Goal: Task Accomplishment & Management: Complete application form

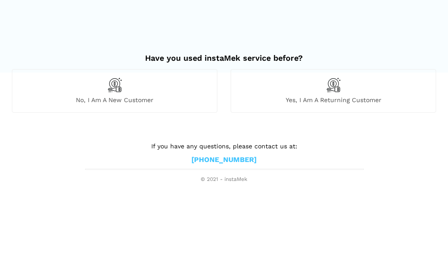
click at [319, 99] on span "Yes, I am a returning customer" at bounding box center [333, 100] width 205 height 8
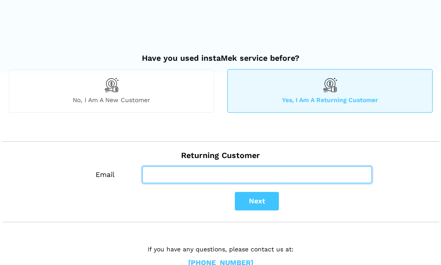
click at [150, 178] on input "Email" at bounding box center [257, 175] width 230 height 17
type input "barbbbisaga@yahoo.ca"
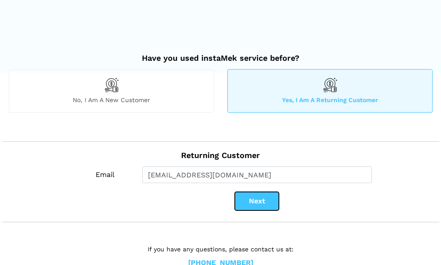
click at [252, 201] on button "Next" at bounding box center [257, 201] width 44 height 19
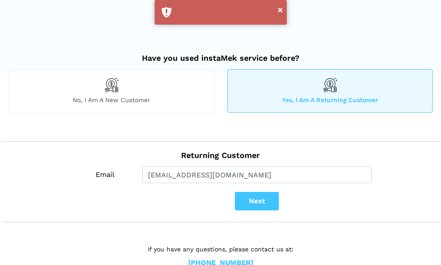
click at [292, 55] on h2 "Have you used instaMek service before?" at bounding box center [221, 54] width 424 height 19
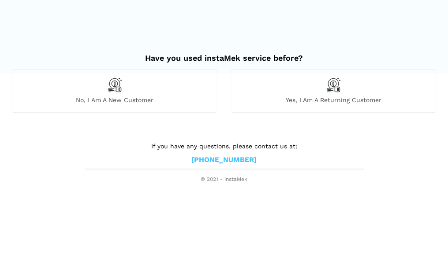
click at [109, 101] on span "No, I am a new customer" at bounding box center [114, 100] width 205 height 8
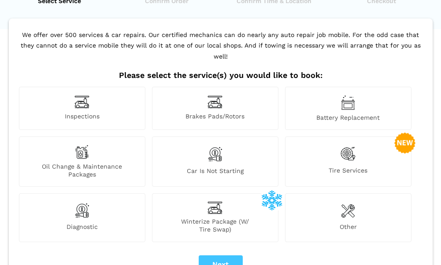
scroll to position [44, 0]
click at [350, 205] on img at bounding box center [348, 211] width 14 height 18
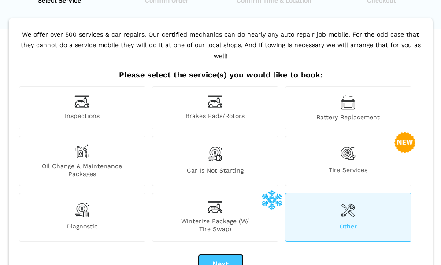
click at [220, 255] on button "Next" at bounding box center [221, 264] width 44 height 19
checkbox input "true"
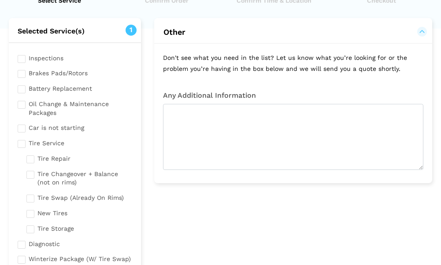
scroll to position [0, 0]
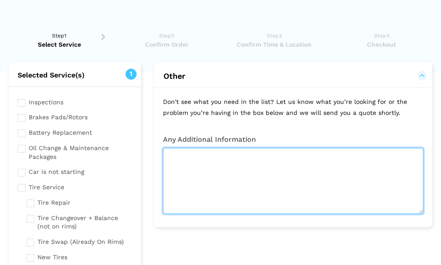
click at [196, 158] on textarea at bounding box center [293, 181] width 261 height 66
click at [258, 157] on textarea "serpentine belt popped in tact" at bounding box center [293, 181] width 261 height 66
click at [277, 155] on textarea "serpentine belt popped intact" at bounding box center [293, 181] width 261 height 66
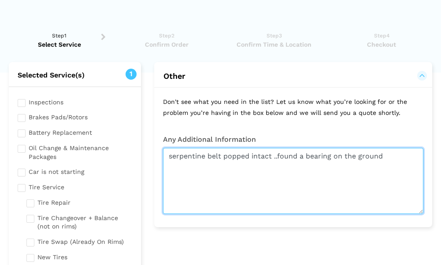
click at [395, 155] on textarea "serpentine belt popped intact ..found a bearing on the ground" at bounding box center [293, 181] width 261 height 66
drag, startPoint x: 381, startPoint y: 157, endPoint x: 388, endPoint y: 153, distance: 7.3
click at [384, 155] on textarea "serpentine belt popped intact ..found a bearing on the ground it would appear" at bounding box center [293, 181] width 261 height 66
click at [383, 158] on textarea "serpentine belt popped intact ..found a bearing on the ground The truck made a …" at bounding box center [293, 181] width 261 height 66
click at [291, 170] on textarea "serpentine belt popped intact ..found a bearing on the ground. The truck made a…" at bounding box center [293, 181] width 261 height 66
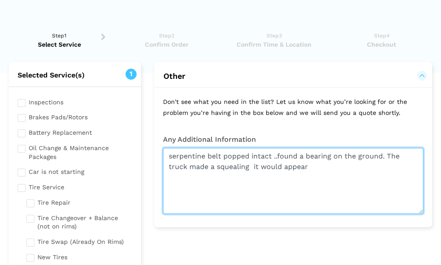
click at [257, 166] on textarea "serpentine belt popped intact ..found a bearing on the ground. The truck made a…" at bounding box center [293, 181] width 261 height 66
click at [348, 168] on textarea "serpentine belt popped intact. Found a bearing on the ground. The truck made a …" at bounding box center [293, 181] width 261 height 66
click at [253, 158] on textarea "Serpentine belt popped intact. Found a bearing on the ground. The truck made a …" at bounding box center [293, 181] width 261 height 66
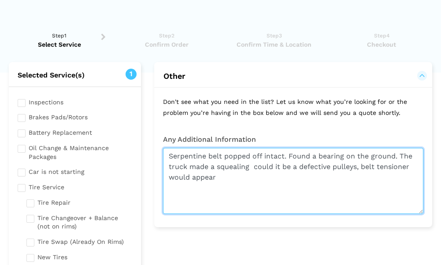
click at [291, 157] on textarea "Serpentine belt popped off intact. Found a bearing on the ground. The truck mad…" at bounding box center [293, 181] width 261 height 66
click at [291, 158] on textarea "Serpentine belt popped off intact. Found a bearing on the ground. The truck mad…" at bounding box center [293, 181] width 261 height 66
click at [348, 157] on textarea "Serpentine belt popped off intact. No wear and tear Found a bearing on the grou…" at bounding box center [293, 181] width 261 height 66
click at [323, 169] on textarea "Serpentine belt popped off intact. No wear and tear. Found a bearing on the gro…" at bounding box center [293, 181] width 261 height 66
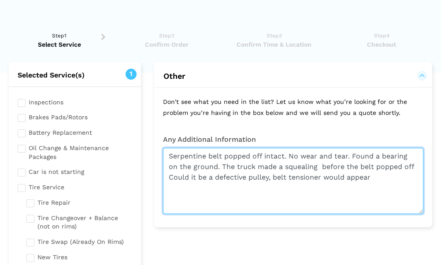
click at [324, 179] on textarea "Serpentine belt popped off intact. No wear and tear. Found a bearing on the gro…" at bounding box center [293, 181] width 261 height 66
click at [322, 167] on textarea "Serpentine belt popped off intact. No wear and tear. Found a bearing on the gro…" at bounding box center [293, 181] width 261 height 66
click at [207, 177] on textarea "Serpentine belt popped off intact. No wear and tear. Found a bearing on the gro…" at bounding box center [293, 181] width 261 height 66
click at [405, 178] on textarea "Serpentine belt popped off intact. No wear and tear. Found a bearing on the gro…" at bounding box center [293, 181] width 261 height 66
click at [181, 202] on textarea "Serpentine belt popped off intact. No wear and tear. Found a bearing on the gro…" at bounding box center [293, 181] width 261 height 66
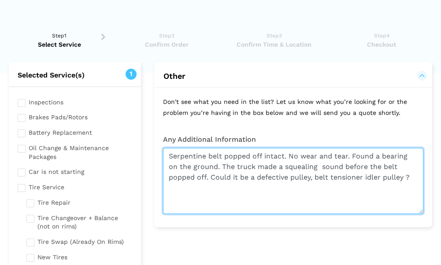
click at [417, 178] on textarea "Serpentine belt popped off intact. No wear and tear. Found a bearing on the gro…" at bounding box center [293, 181] width 261 height 66
click at [319, 166] on textarea "Serpentine belt popped off intact. No wear and tear. Found a bearing on the gro…" at bounding box center [293, 181] width 261 height 66
click at [279, 209] on textarea "Serpentine belt popped off intact. No wear and tear. Found a bearing on the gro…" at bounding box center [293, 181] width 261 height 66
click at [187, 195] on textarea "Serpentine belt popped off intact. No wear and tear. Found a bearing on the gro…" at bounding box center [293, 181] width 261 height 66
drag, startPoint x: 197, startPoint y: 201, endPoint x: 201, endPoint y: 198, distance: 4.9
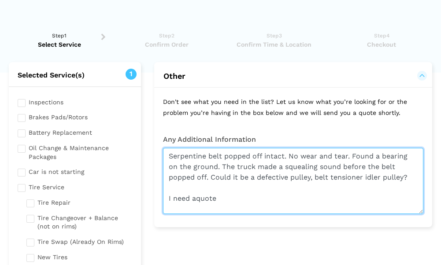
click at [199, 199] on textarea "Serpentine belt popped off intact. No wear and tear. Found a bearing on the gro…" at bounding box center [293, 181] width 261 height 66
click at [223, 198] on textarea "Serpentine belt popped off intact. No wear and tear. Found a bearing on the gro…" at bounding box center [293, 181] width 261 height 66
click at [198, 201] on textarea "Serpentine belt popped off intact. No wear and tear. Found a bearing on the gro…" at bounding box center [293, 181] width 261 height 66
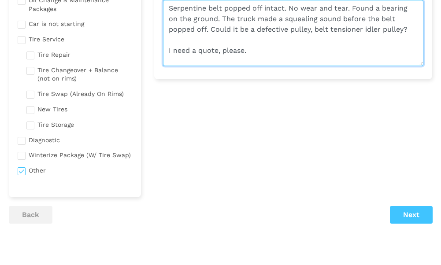
scroll to position [209, 0]
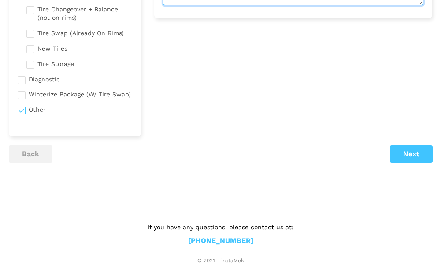
type textarea "Serpentine belt popped off intact. No wear and tear. Found a bearing on the gro…"
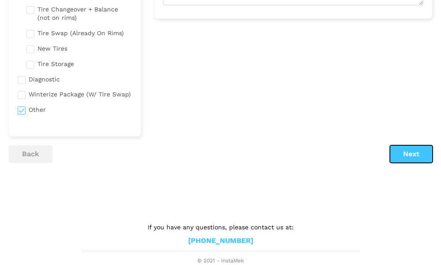
click at [409, 157] on button "Next" at bounding box center [411, 155] width 43 height 18
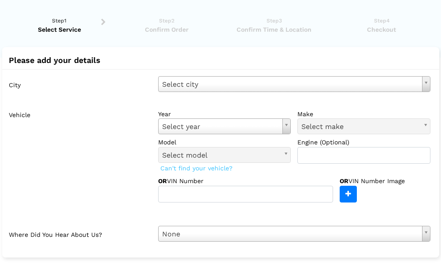
scroll to position [0, 0]
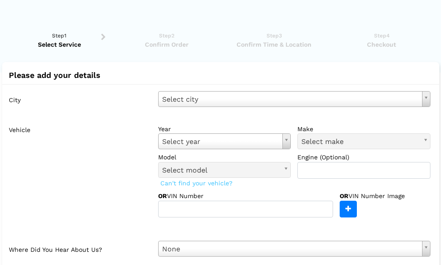
click at [50, 104] on label "City" at bounding box center [80, 99] width 143 height 16
click at [23, 101] on label "City" at bounding box center [80, 99] width 143 height 16
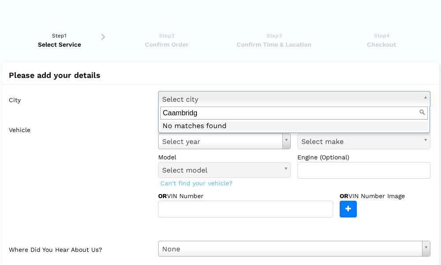
type input "Caambridge"
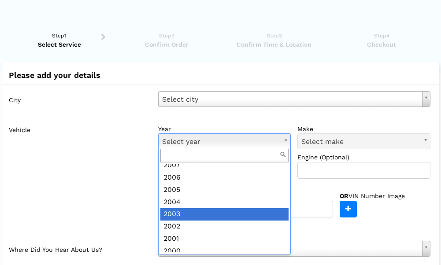
scroll to position [265, 0]
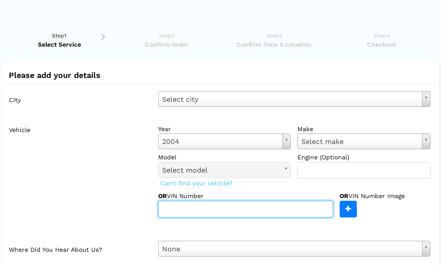
click at [227, 209] on input "text" at bounding box center [245, 209] width 175 height 17
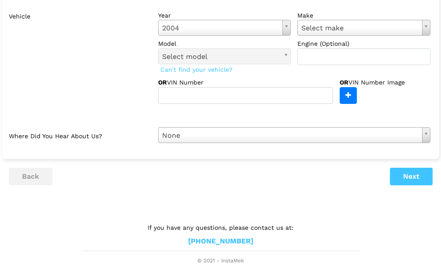
scroll to position [0, 0]
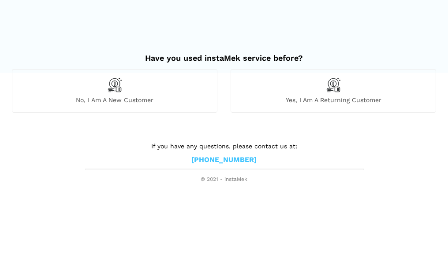
click at [361, 101] on span "Yes, I am a returning customer" at bounding box center [333, 100] width 205 height 8
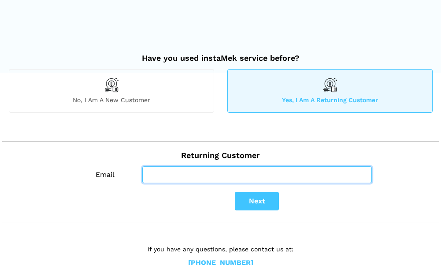
click at [147, 175] on input "Email" at bounding box center [257, 175] width 230 height 17
type input "barbbbisaga@yahoo.ca"
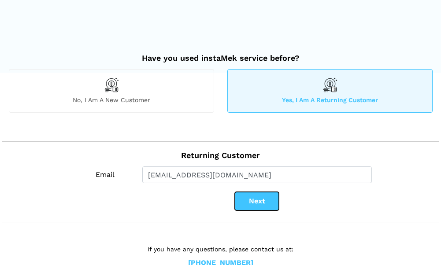
click at [258, 202] on button "Next" at bounding box center [257, 201] width 44 height 19
click at [89, 98] on span "No, I am a new customer" at bounding box center [111, 100] width 205 height 8
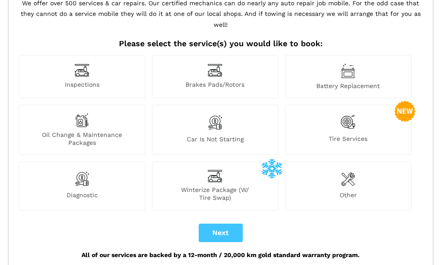
scroll to position [88, 0]
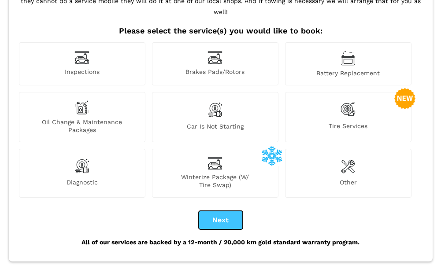
click at [223, 211] on button "Next" at bounding box center [221, 220] width 44 height 19
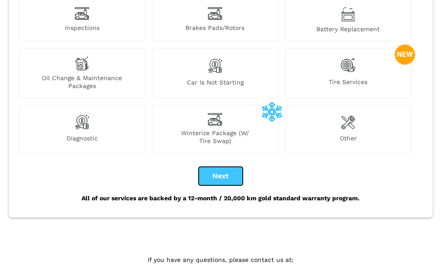
scroll to position [154, 0]
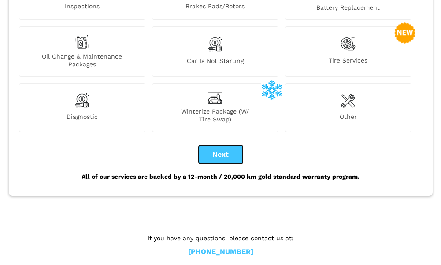
click at [226, 146] on button "Next" at bounding box center [221, 155] width 44 height 19
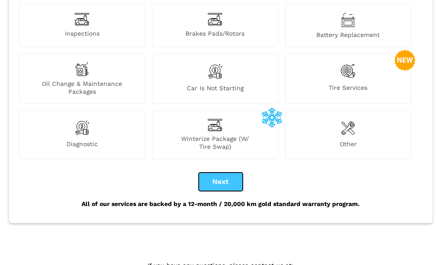
scroll to position [132, 0]
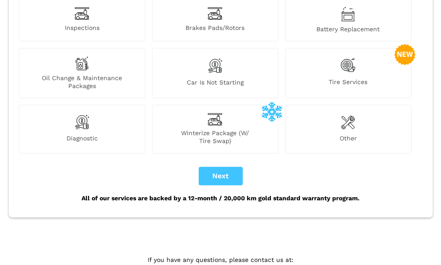
click at [346, 135] on span "Other" at bounding box center [349, 140] width 126 height 11
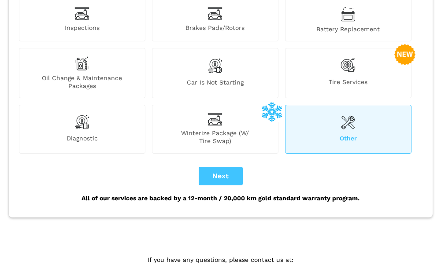
click at [344, 135] on span "Other" at bounding box center [349, 140] width 126 height 11
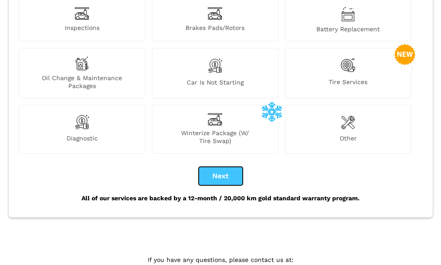
click at [219, 167] on button "Next" at bounding box center [221, 176] width 44 height 19
click at [347, 135] on span "Other" at bounding box center [349, 140] width 126 height 11
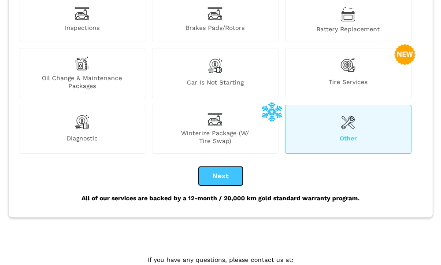
click at [217, 167] on button "Next" at bounding box center [221, 176] width 44 height 19
checkbox input "true"
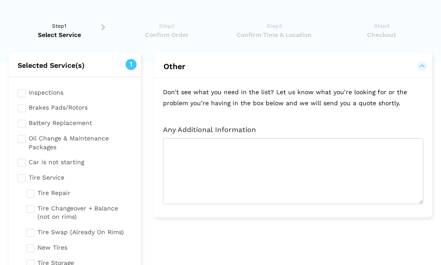
scroll to position [0, 0]
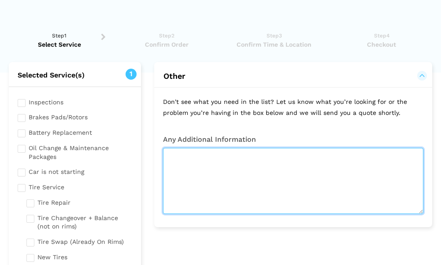
click at [217, 164] on textarea at bounding box center [293, 181] width 261 height 66
paste textarea "Hello gentlemen, Could you send me a quote for the above vehicle, Vin # 1D7HU18…"
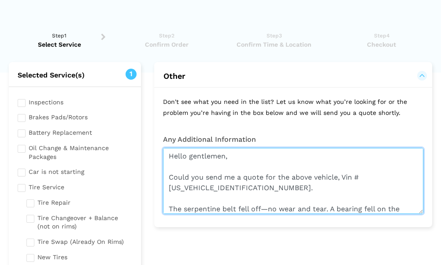
scroll to position [137, 0]
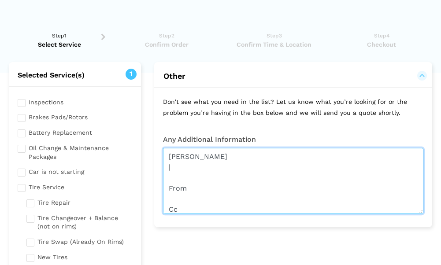
drag, startPoint x: 207, startPoint y: 188, endPoint x: 161, endPoint y: 188, distance: 46.3
click at [161, 188] on div "Any Additional Information Hello gentlemen, Could you send me a quote for the a…" at bounding box center [293, 175] width 278 height 78
drag, startPoint x: 205, startPoint y: 204, endPoint x: 169, endPoint y: 206, distance: 35.8
click at [169, 206] on textarea "Hello gentlemen, Could you send me a quote for the above vehicle, Vin # 1D7HU18…" at bounding box center [293, 181] width 261 height 66
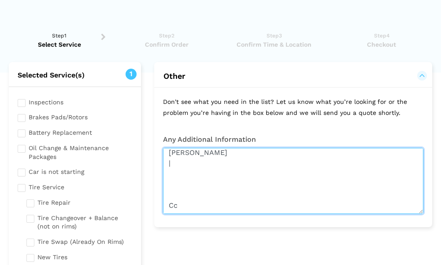
drag, startPoint x: 179, startPoint y: 205, endPoint x: 157, endPoint y: 204, distance: 22.1
click at [159, 204] on div "Any Additional Information Hello gentlemen, Could you send me a quote for the a…" at bounding box center [293, 175] width 278 height 78
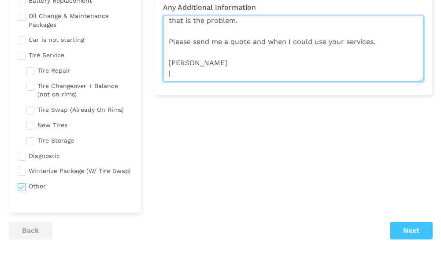
type textarea "Hello gentlemen, Could you send me a quote for the above vehicle, Vin # 1D7HU18…"
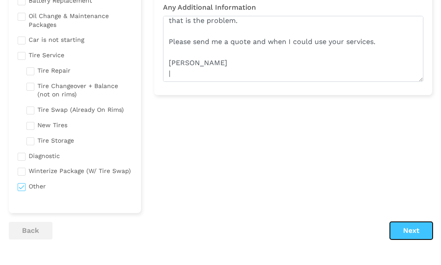
click at [414, 231] on button "Next" at bounding box center [411, 231] width 43 height 18
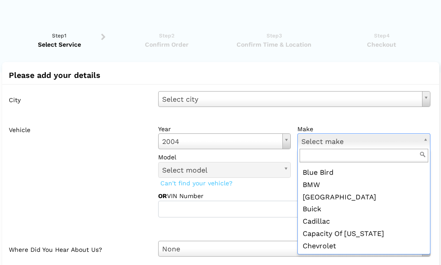
scroll to position [265, 0]
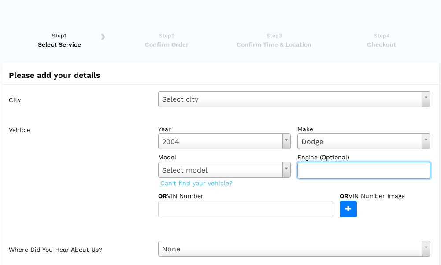
click at [322, 175] on input "text" at bounding box center [364, 170] width 133 height 17
type input "5.7"
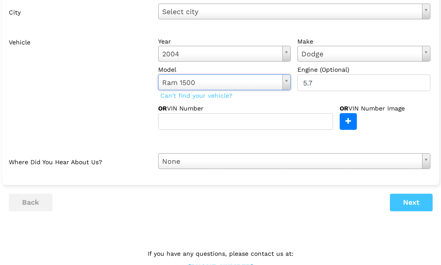
scroll to position [88, 0]
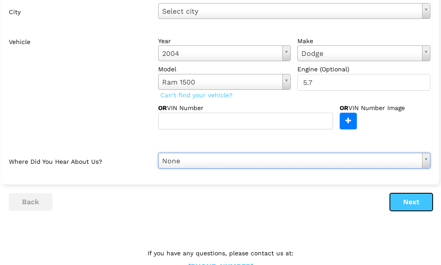
click at [413, 202] on button "Next" at bounding box center [411, 203] width 43 height 18
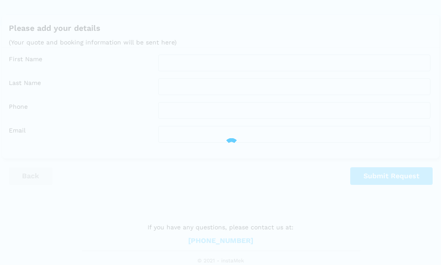
scroll to position [47, 0]
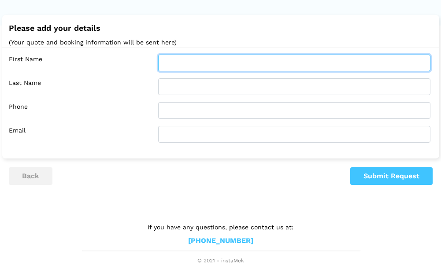
click at [186, 63] on input "text" at bounding box center [294, 63] width 273 height 17
type input "Barbara"
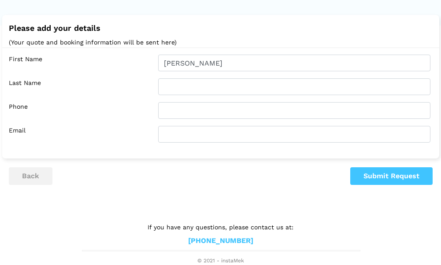
type input "Bisaga"
type input "5192490425"
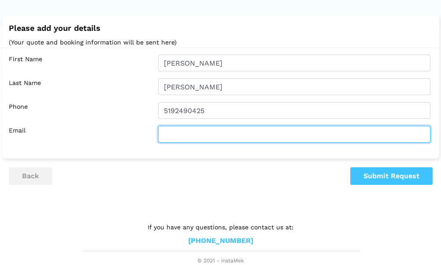
type input "barbbbisaga@yahoo.ca"
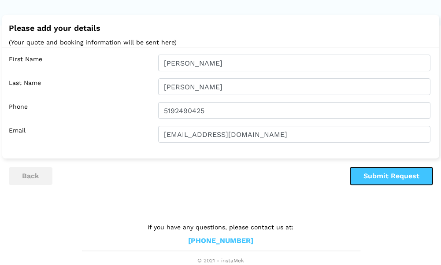
click at [390, 177] on button "Submit Request" at bounding box center [392, 177] width 82 height 18
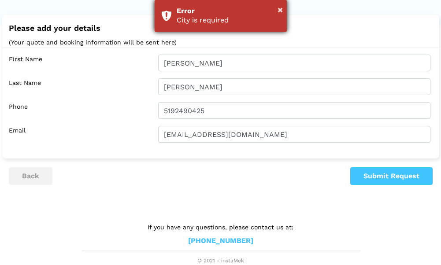
click at [284, 9] on div "× Error City is required" at bounding box center [221, 16] width 132 height 32
